Goal: Transaction & Acquisition: Purchase product/service

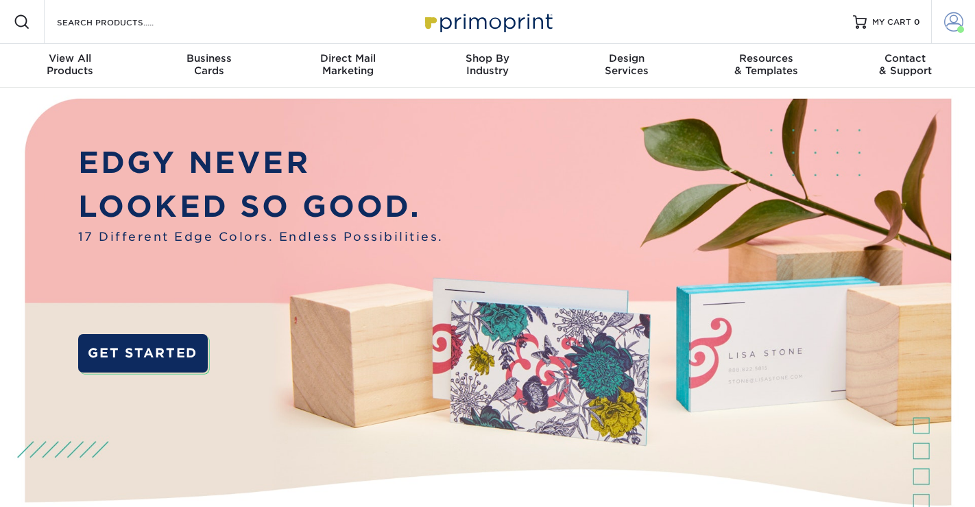
click at [951, 24] on span at bounding box center [954, 21] width 19 height 19
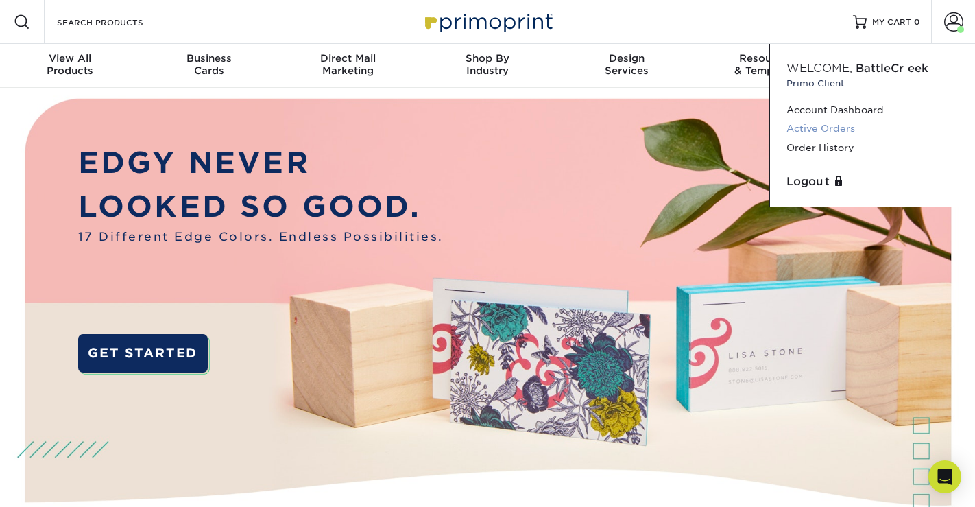
click at [828, 126] on link "Active Orders" at bounding box center [873, 128] width 172 height 19
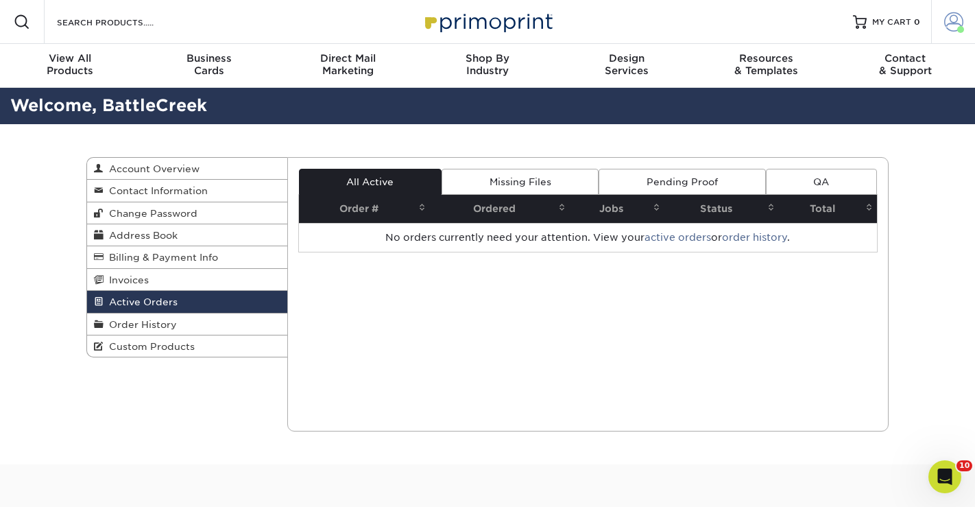
click at [955, 16] on span at bounding box center [954, 21] width 19 height 19
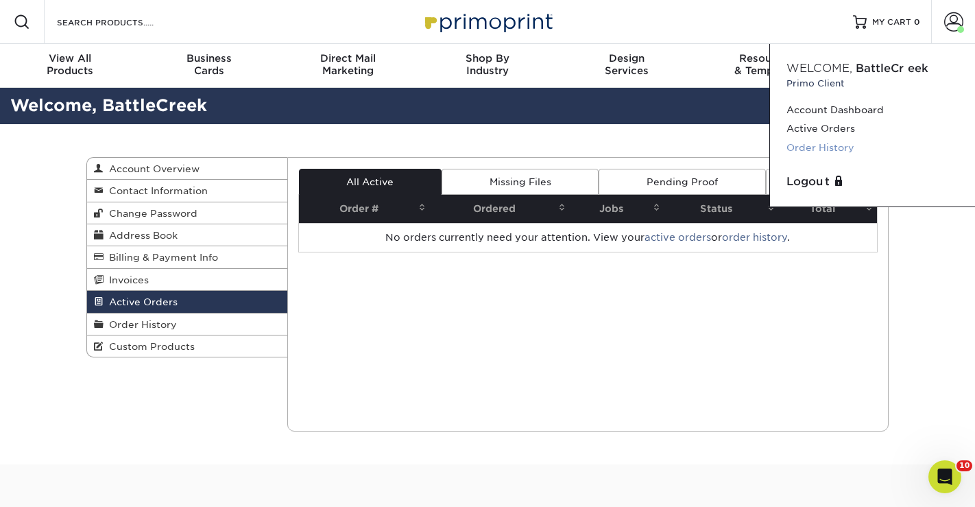
click at [810, 145] on link "Order History" at bounding box center [873, 148] width 172 height 19
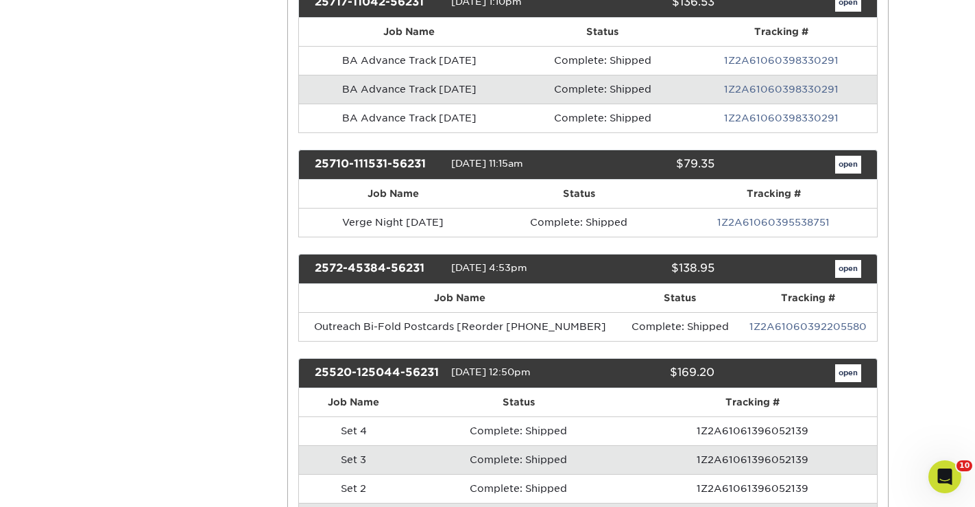
scroll to position [1222, 0]
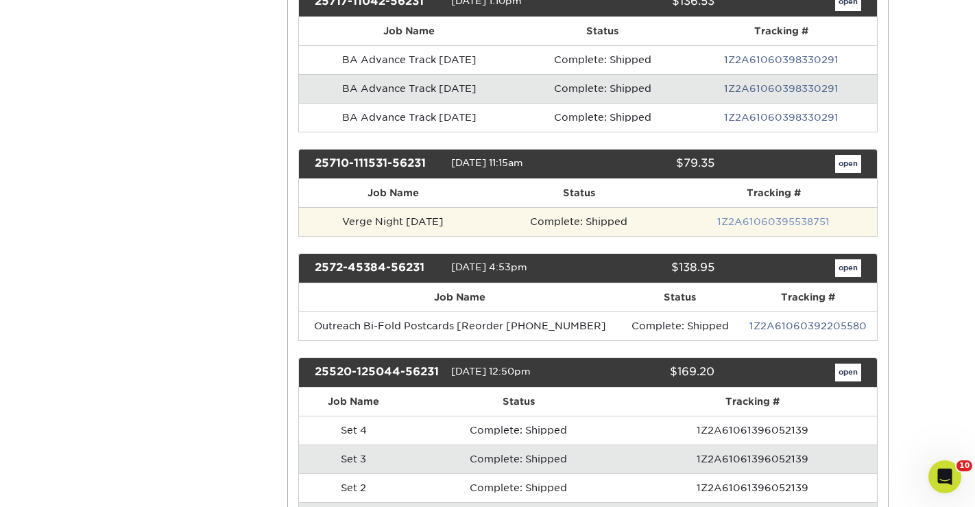
click at [737, 217] on link "1Z2A61060395538751" at bounding box center [774, 221] width 113 height 11
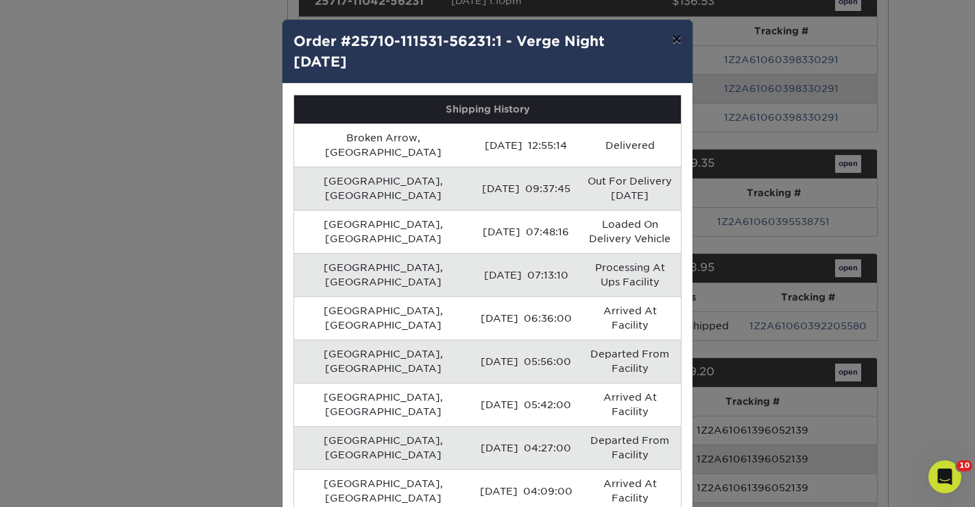
click at [670, 41] on button "×" at bounding box center [677, 39] width 32 height 38
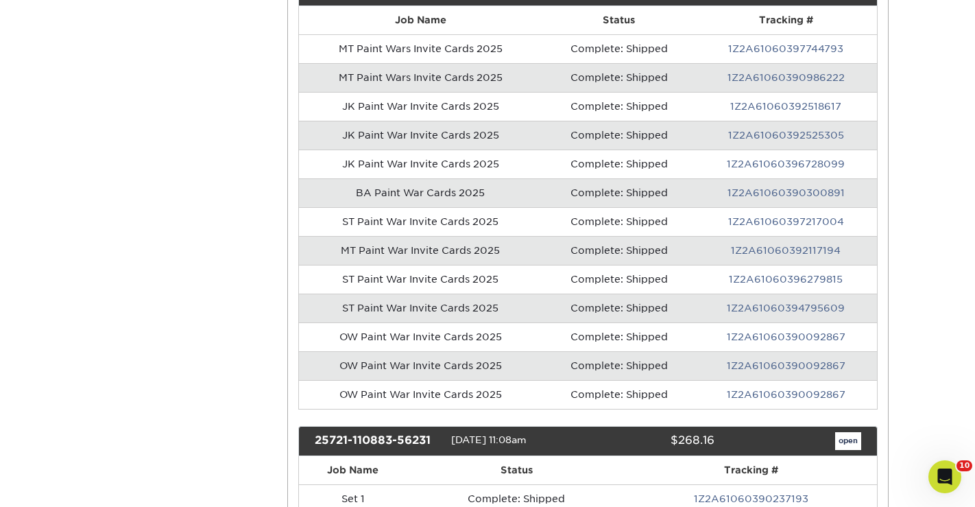
scroll to position [0, 0]
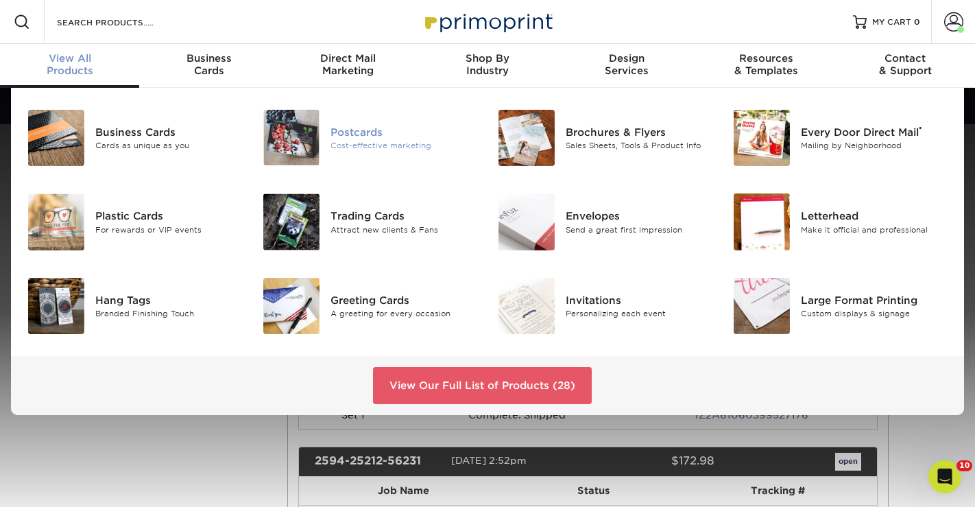
click at [387, 137] on div "Postcards" at bounding box center [404, 131] width 147 height 15
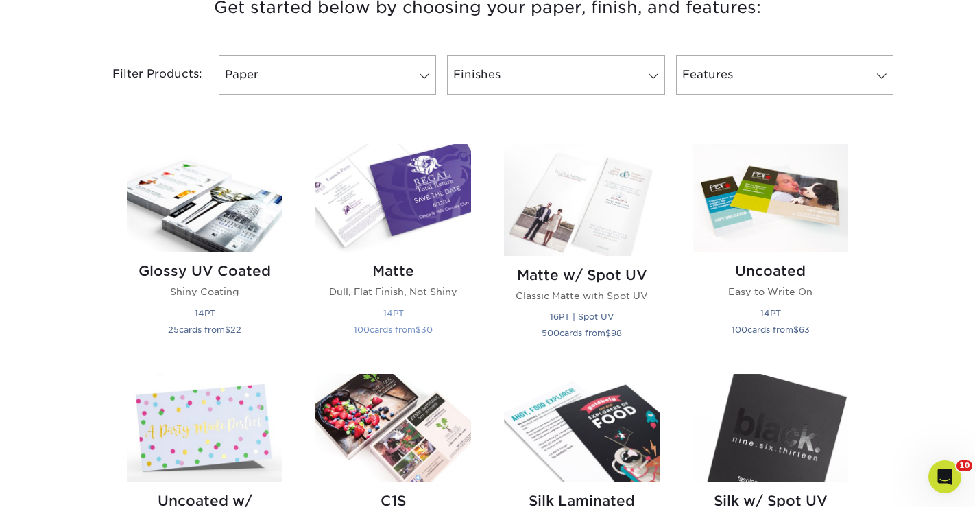
scroll to position [552, 0]
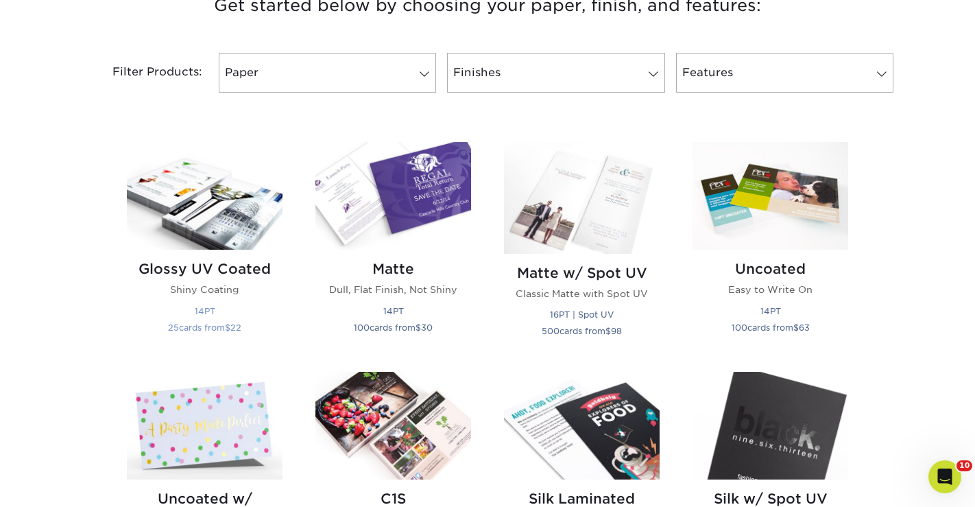
click at [256, 265] on h2 "Glossy UV Coated" at bounding box center [205, 269] width 156 height 16
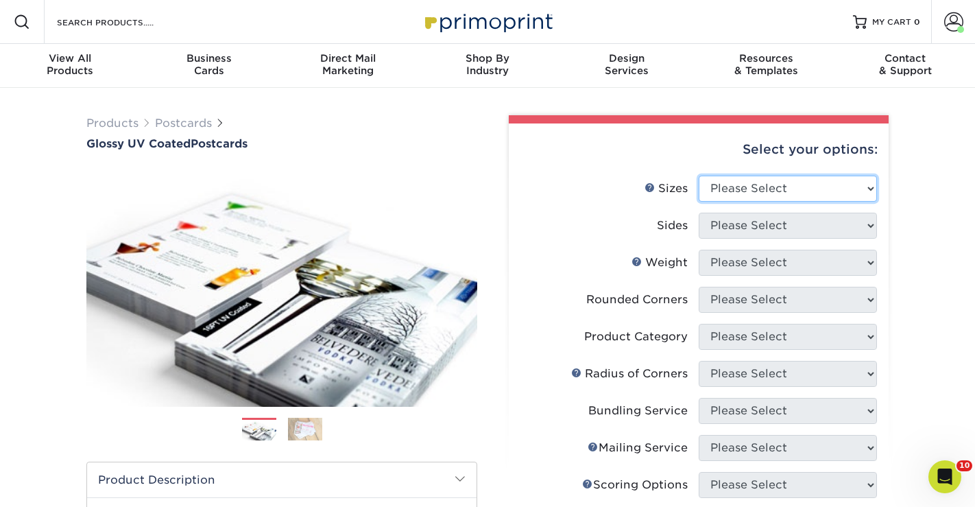
click at [770, 189] on select "Please Select 1.5" x 7" 2" x 4" 2" x 6" 2" x 7" 2" x 8" 2.12" x 5.5" 2.12" x 5.…" at bounding box center [788, 189] width 178 height 26
select select "4.00x4.00"
click at [699, 176] on select "Please Select 1.5" x 7" 2" x 4" 2" x 6" 2" x 7" 2" x 8" 2.12" x 5.5" 2.12" x 5.…" at bounding box center [788, 189] width 178 height 26
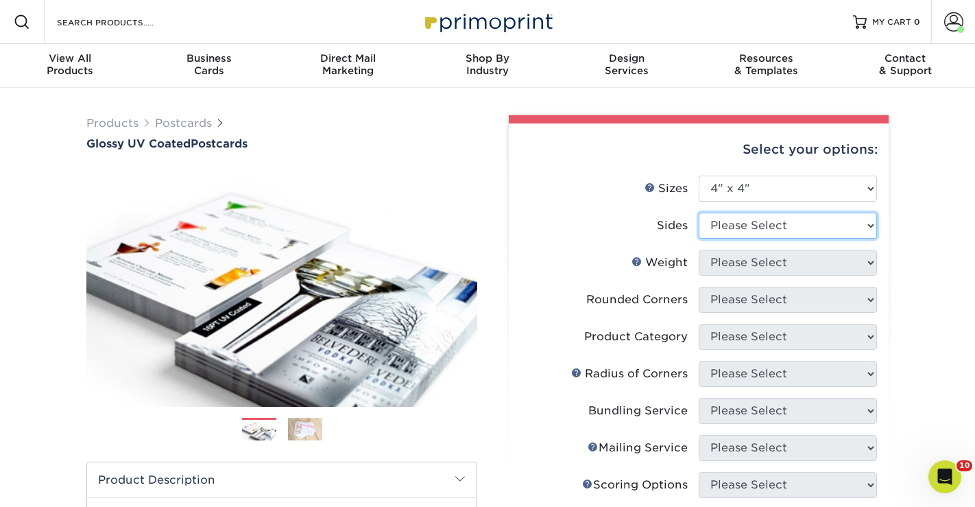
click at [753, 220] on select "Please Select Print Both Sides Print Front Only" at bounding box center [788, 226] width 178 height 26
select select "13abbda7-1d64-4f25-8bb2-c179b224825d"
click at [699, 213] on select "Please Select Print Both Sides Print Front Only" at bounding box center [788, 226] width 178 height 26
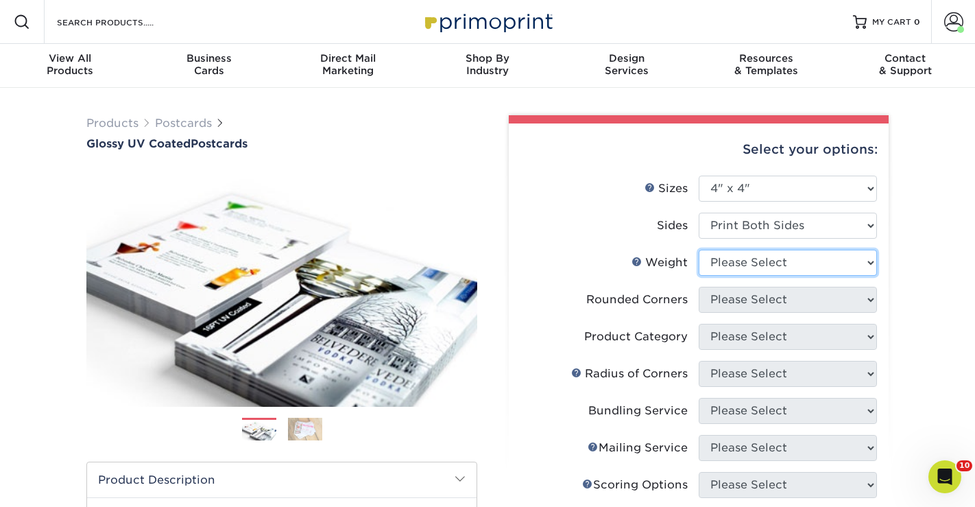
click at [744, 264] on select "Please Select 16PT 18PT C1S 14PT" at bounding box center [788, 263] width 178 height 26
select select "14PT"
click at [699, 250] on select "Please Select 16PT 18PT C1S 14PT" at bounding box center [788, 263] width 178 height 26
click at [0, 0] on select at bounding box center [0, 0] width 0 height 0
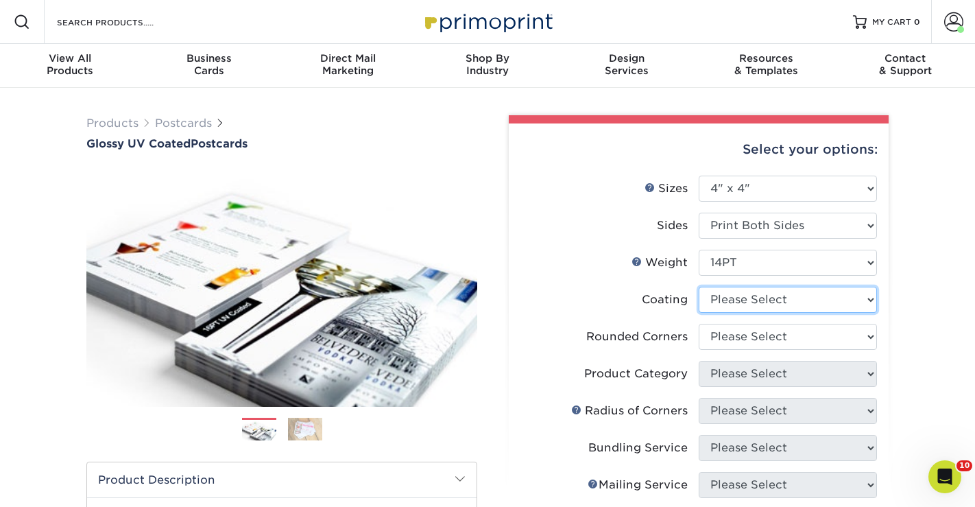
select select "ae367451-b2b8-45df-a344-0f05b6a12993"
click at [699, 287] on select at bounding box center [788, 300] width 178 height 26
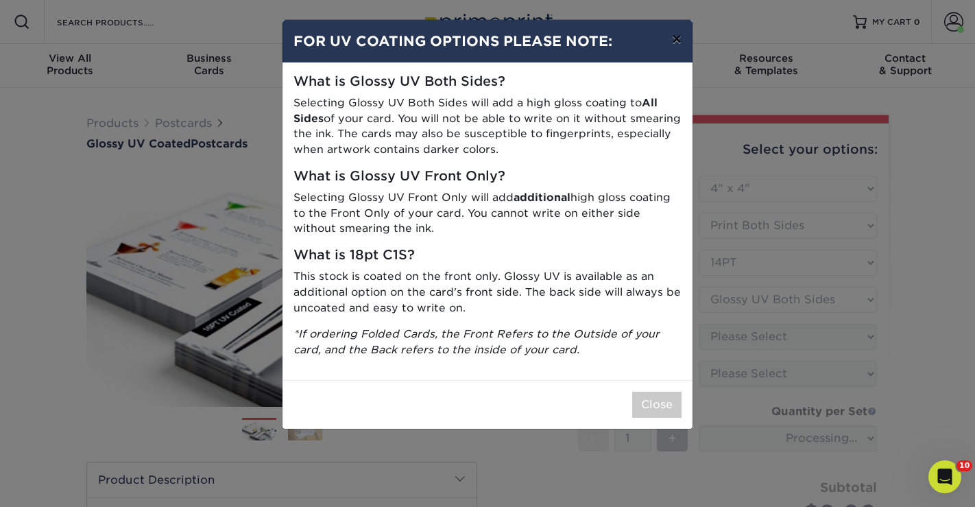
click at [677, 40] on button "×" at bounding box center [677, 39] width 32 height 38
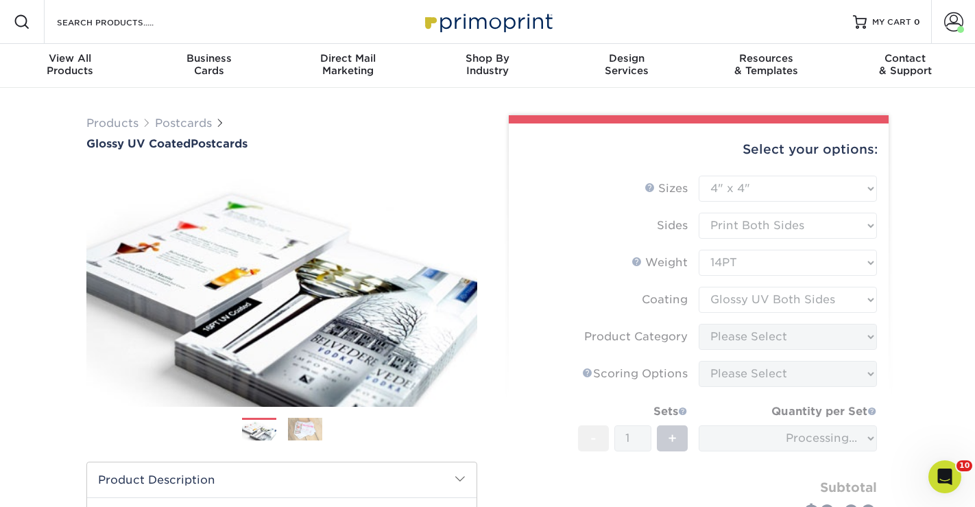
scroll to position [54, 0]
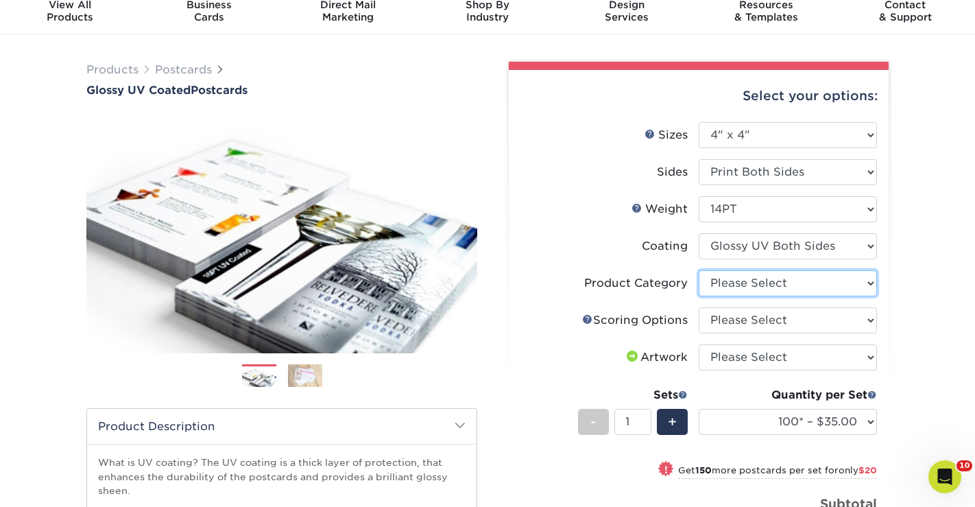
click at [737, 290] on select "Please Select Postcards" at bounding box center [788, 283] width 178 height 26
select select "9b7272e0-d6c8-4c3c-8e97-d3a1bcdab858"
click at [699, 270] on select "Please Select Postcards" at bounding box center [788, 283] width 178 height 26
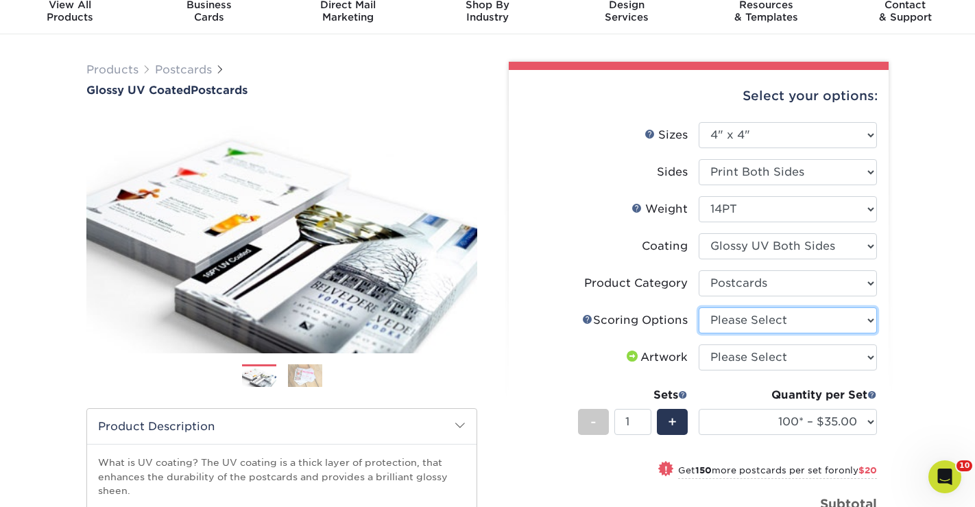
click at [734, 319] on select "Please Select No Scoring One Score" at bounding box center [788, 320] width 178 height 26
select select "16ebe401-5398-422d-8cb0-f3adbb82deb5"
click at [699, 307] on select "Please Select No Scoring One Score" at bounding box center [788, 320] width 178 height 26
click at [733, 358] on select "Please Select I will upload files I need a design - $150" at bounding box center [788, 357] width 178 height 26
select select "upload"
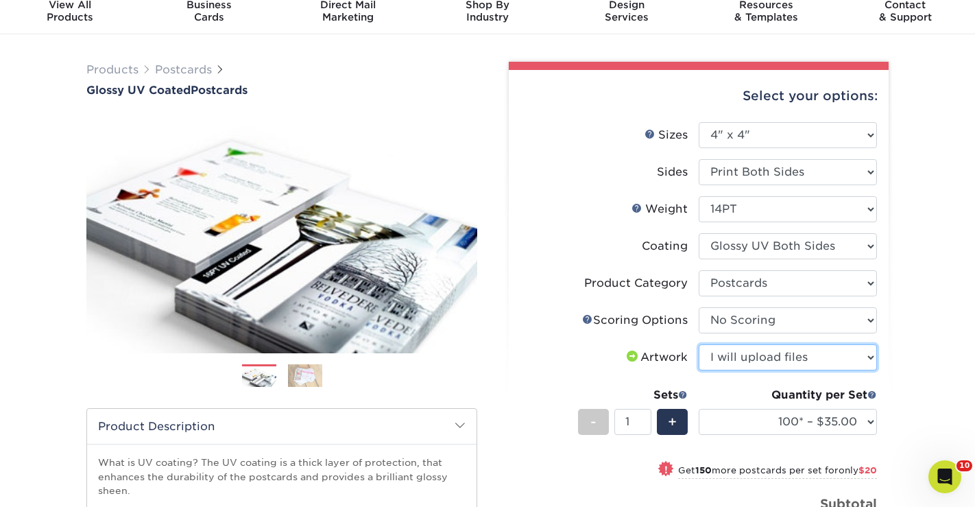
click at [699, 344] on select "Please Select I will upload files I need a design - $150" at bounding box center [788, 357] width 178 height 26
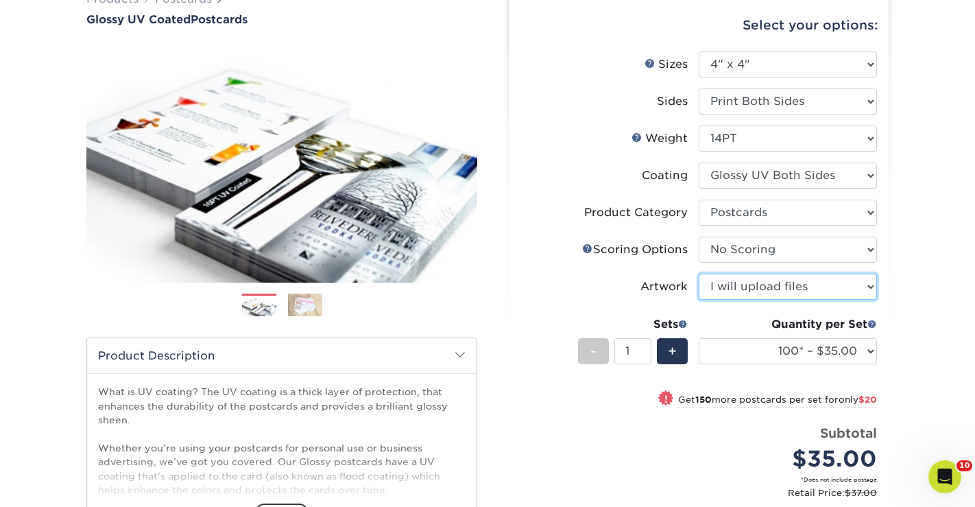
scroll to position [126, 0]
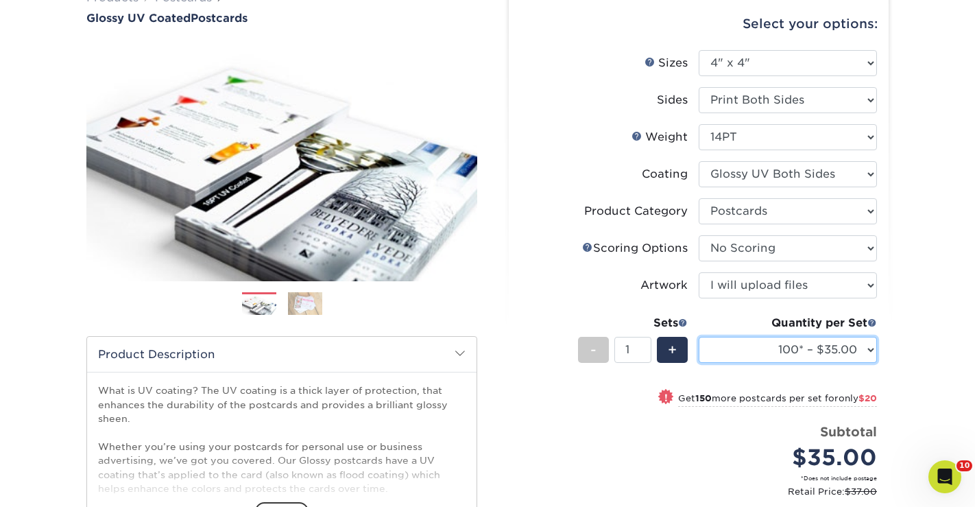
click at [761, 357] on select "100* – $35.00 250* – $55.00 500 – $73.00 1000 – $84.00 2500 – $137.00 5000 – $2…" at bounding box center [788, 350] width 178 height 26
select select "250* – $55.00"
click at [699, 337] on select "100* – $35.00 250* – $55.00 500 – $73.00 1000 – $84.00 2500 – $137.00 5000 – $2…" at bounding box center [788, 350] width 178 height 26
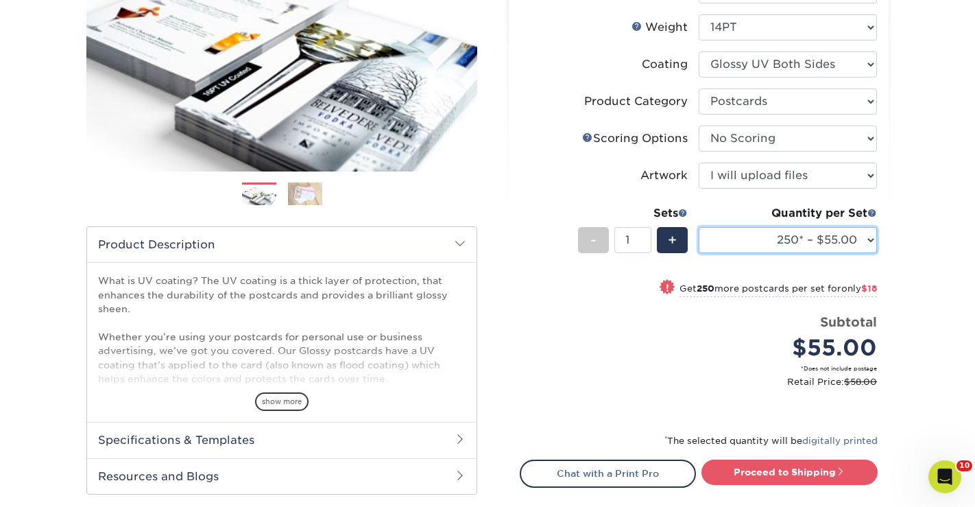
scroll to position [238, 0]
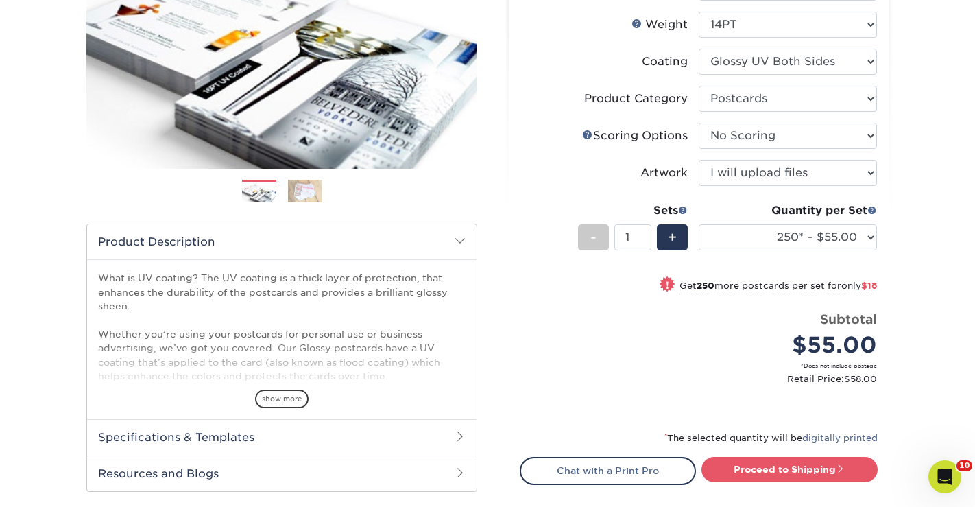
click at [458, 248] on h2 "Product Description" at bounding box center [282, 241] width 390 height 35
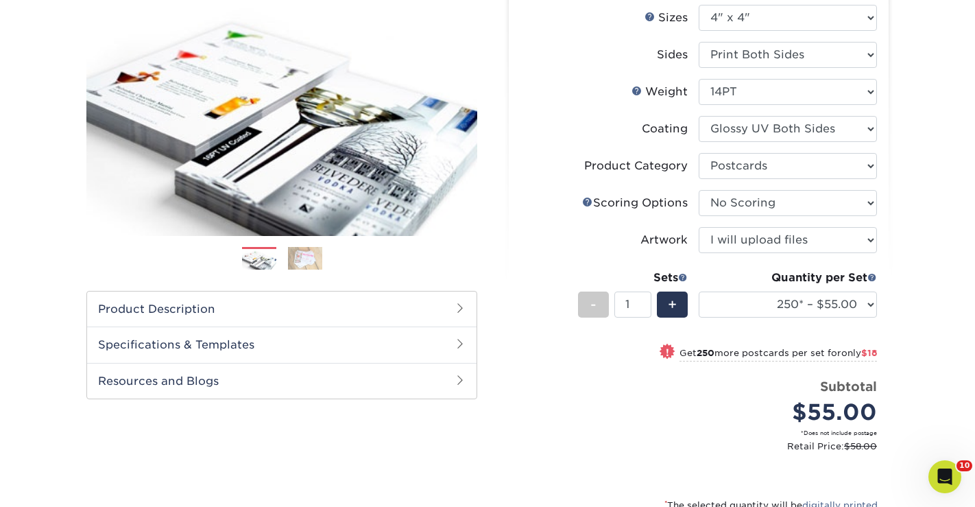
scroll to position [0, 0]
